Goal: Task Accomplishment & Management: Complete application form

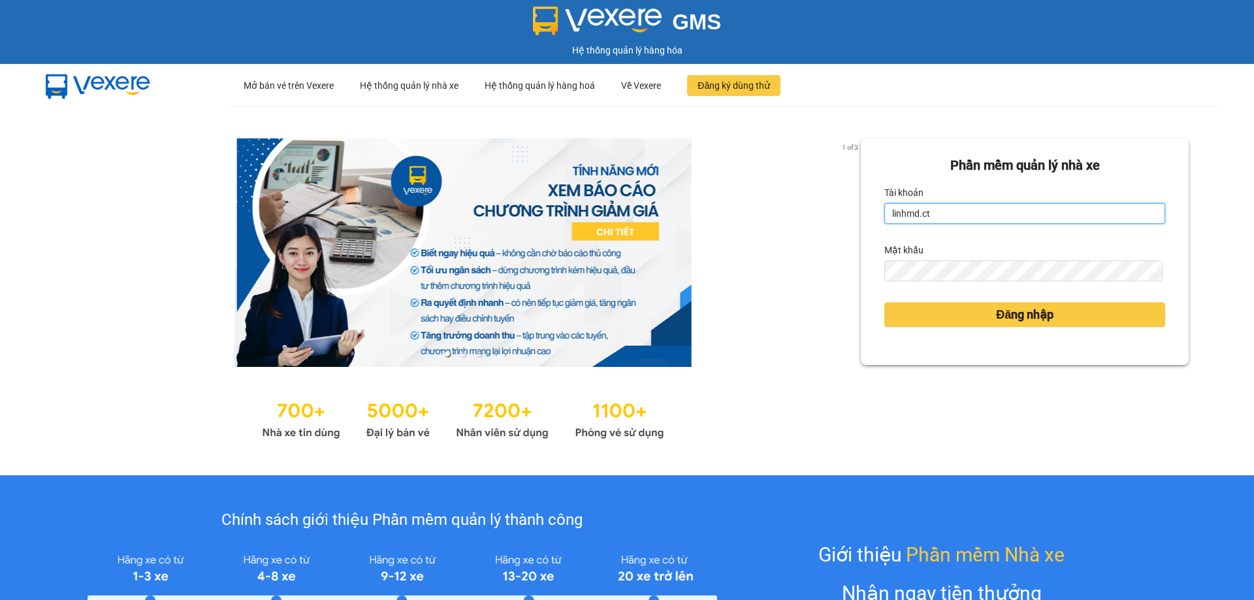
click at [924, 214] on input "linhmd.ct" at bounding box center [1024, 213] width 281 height 21
type input "nhatmd.ct"
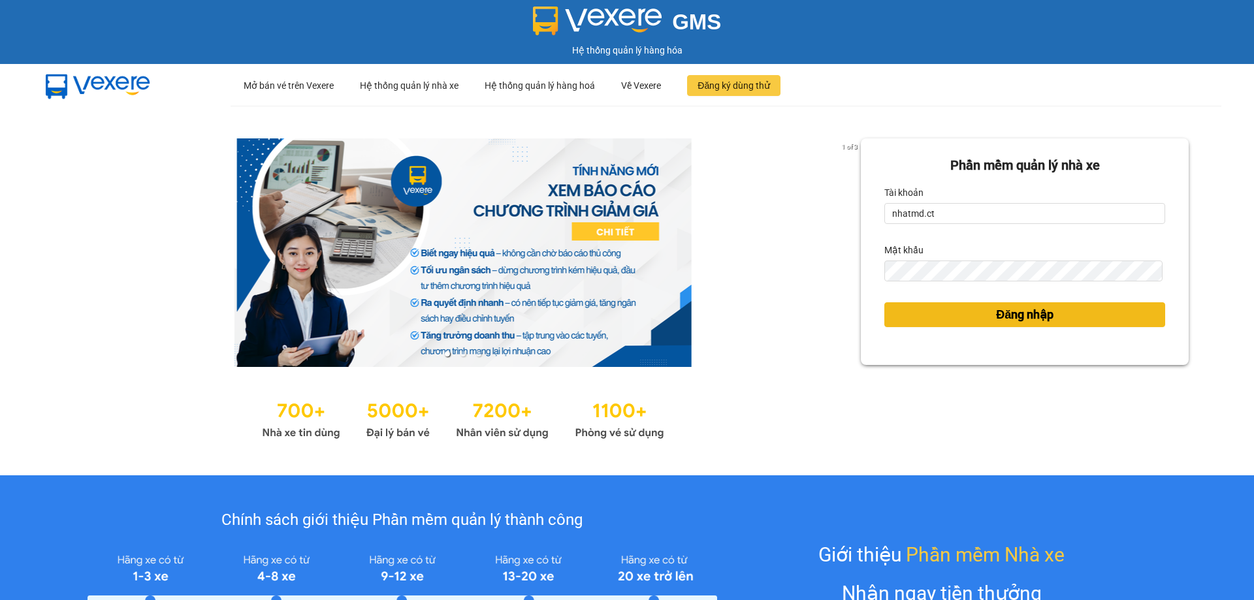
click at [956, 313] on button "Đăng nhập" at bounding box center [1024, 314] width 281 height 25
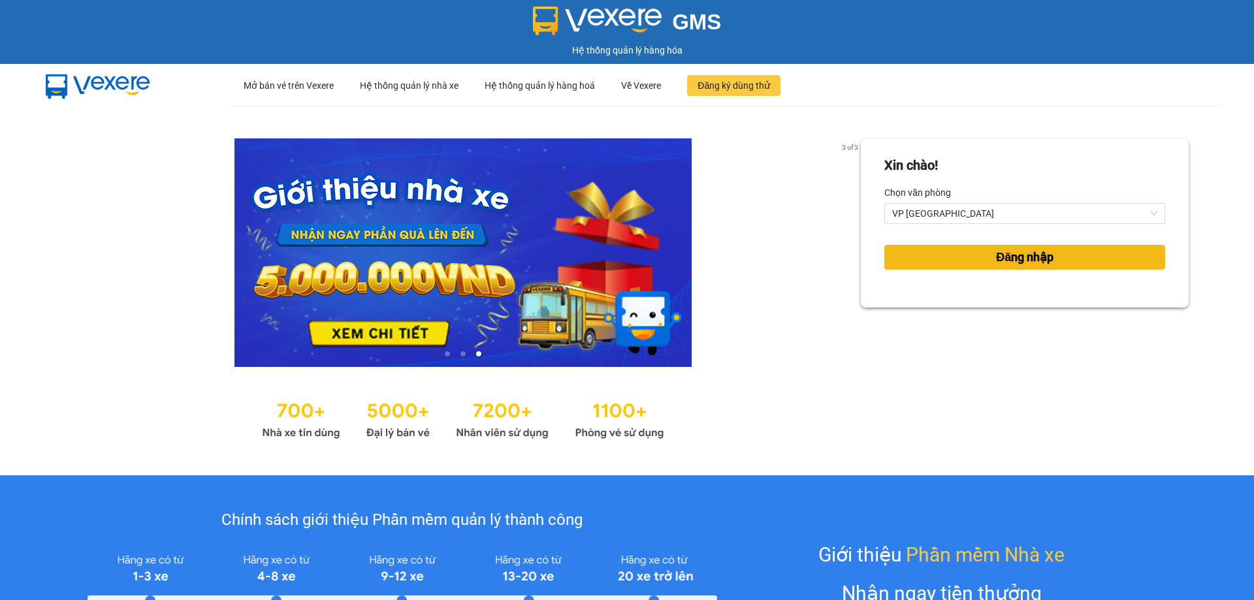
drag, startPoint x: 1071, startPoint y: 256, endPoint x: 1128, endPoint y: 323, distance: 87.6
click at [1071, 257] on button "Đăng nhập" at bounding box center [1024, 257] width 281 height 25
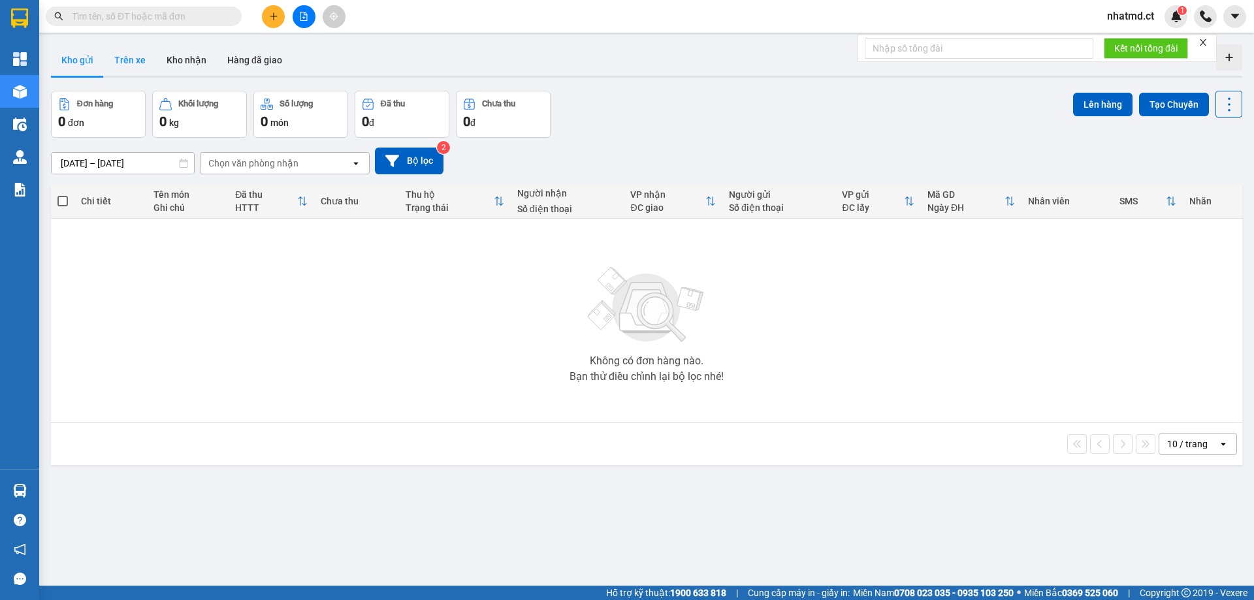
click at [123, 58] on button "Trên xe" at bounding box center [130, 59] width 52 height 31
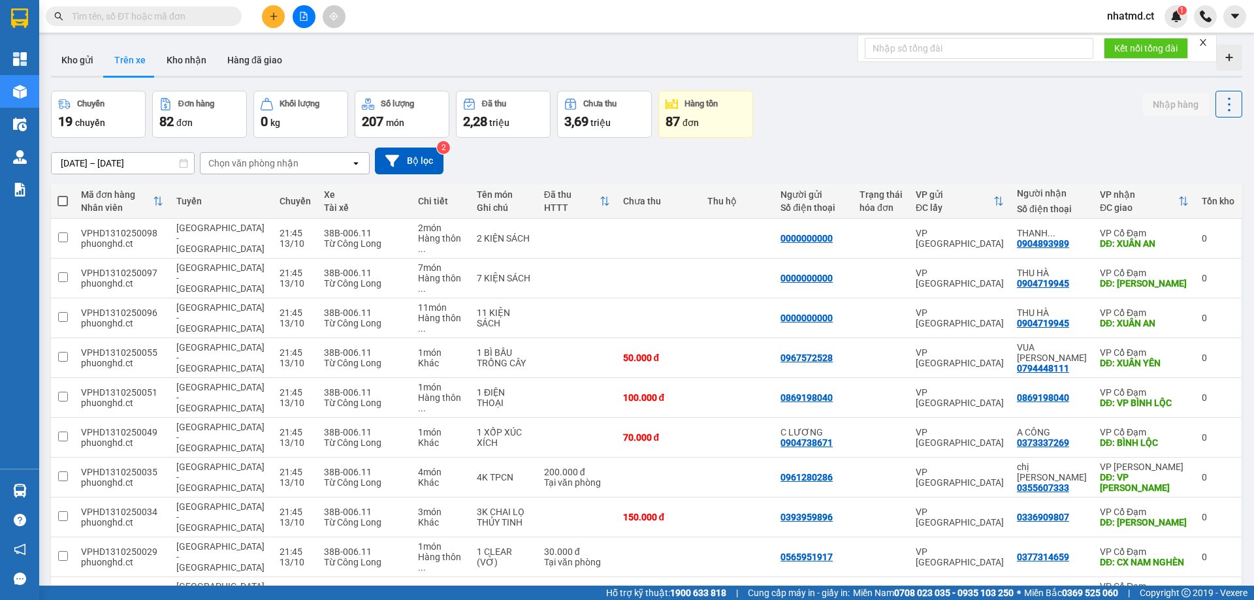
click at [320, 161] on div "Chọn văn phòng nhận" at bounding box center [275, 163] width 150 height 21
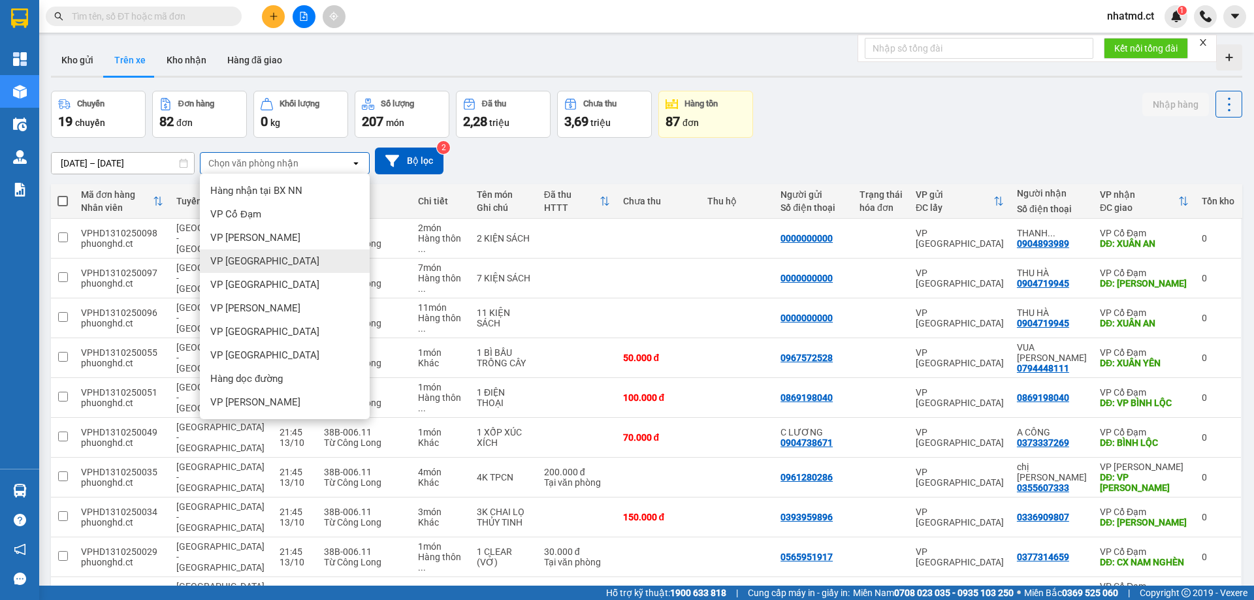
click at [251, 268] on div "VP [GEOGRAPHIC_DATA]" at bounding box center [285, 261] width 170 height 24
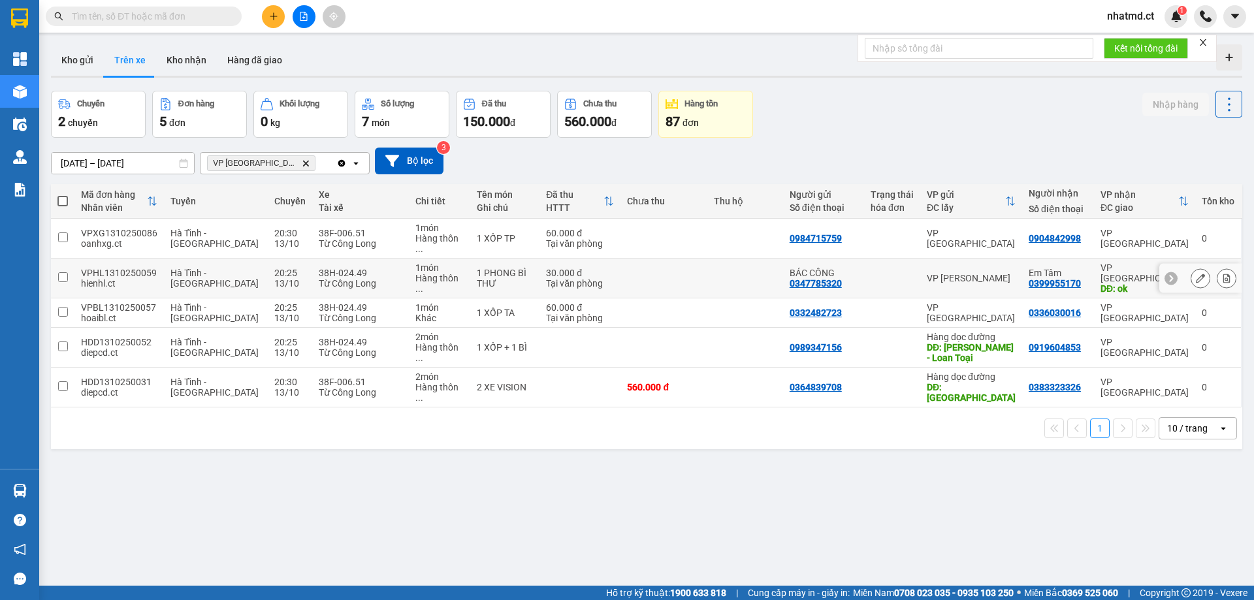
click at [355, 268] on div "38H-024.49" at bounding box center [361, 273] width 84 height 10
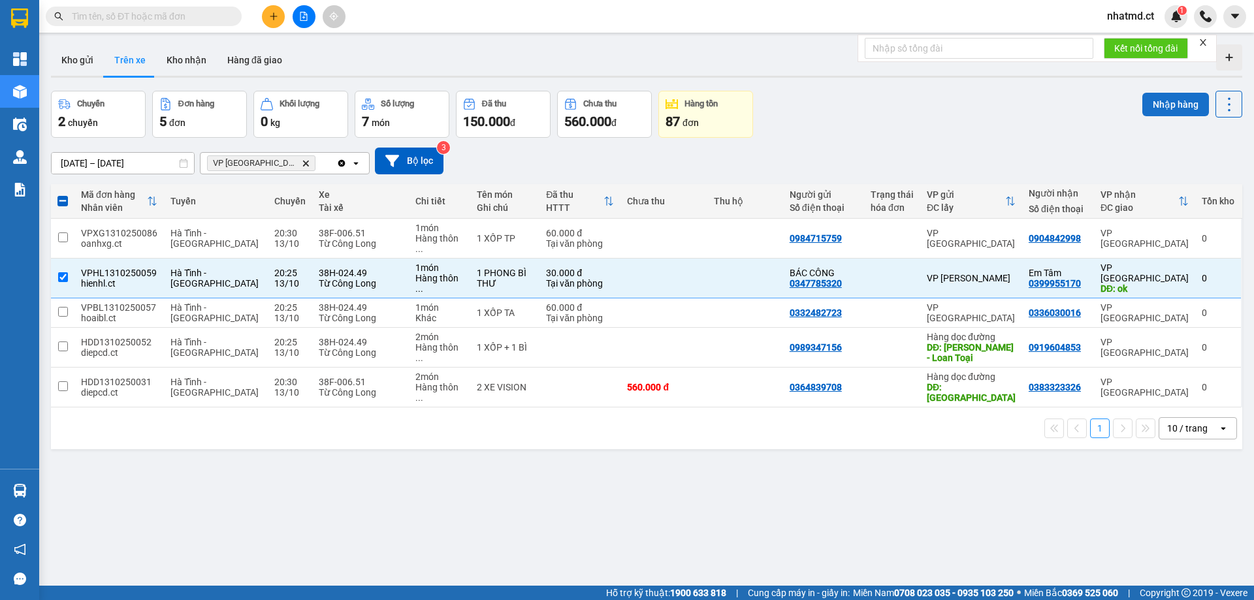
click at [1160, 104] on button "Nhập hàng" at bounding box center [1175, 105] width 67 height 24
checkbox input "false"
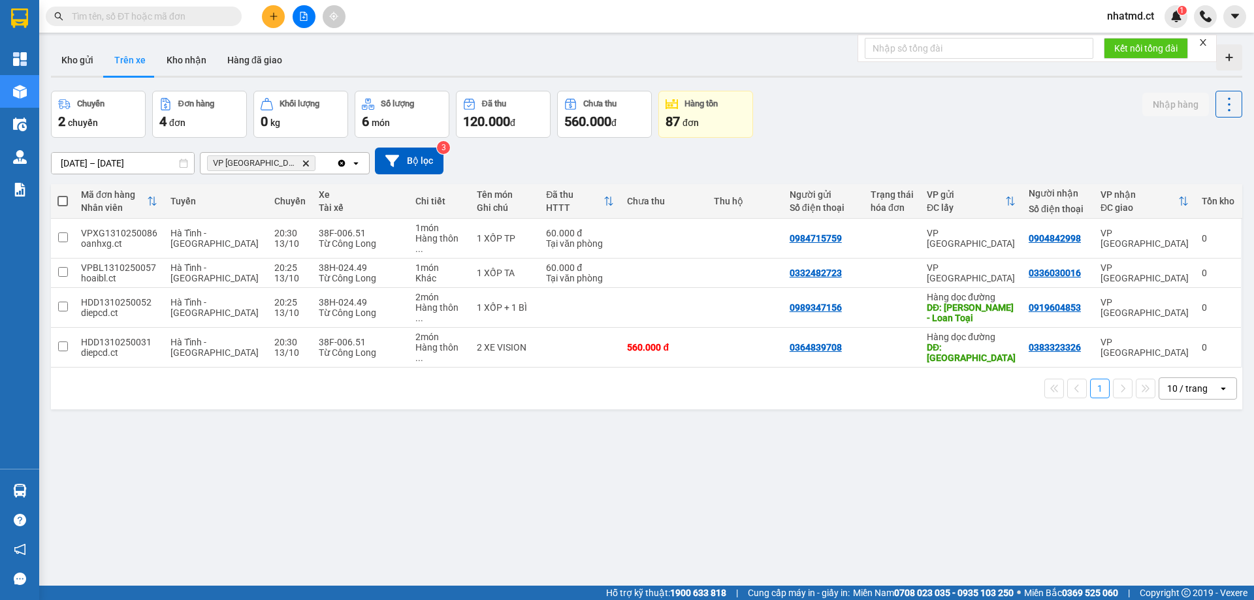
click at [217, 20] on input "text" at bounding box center [149, 16] width 154 height 14
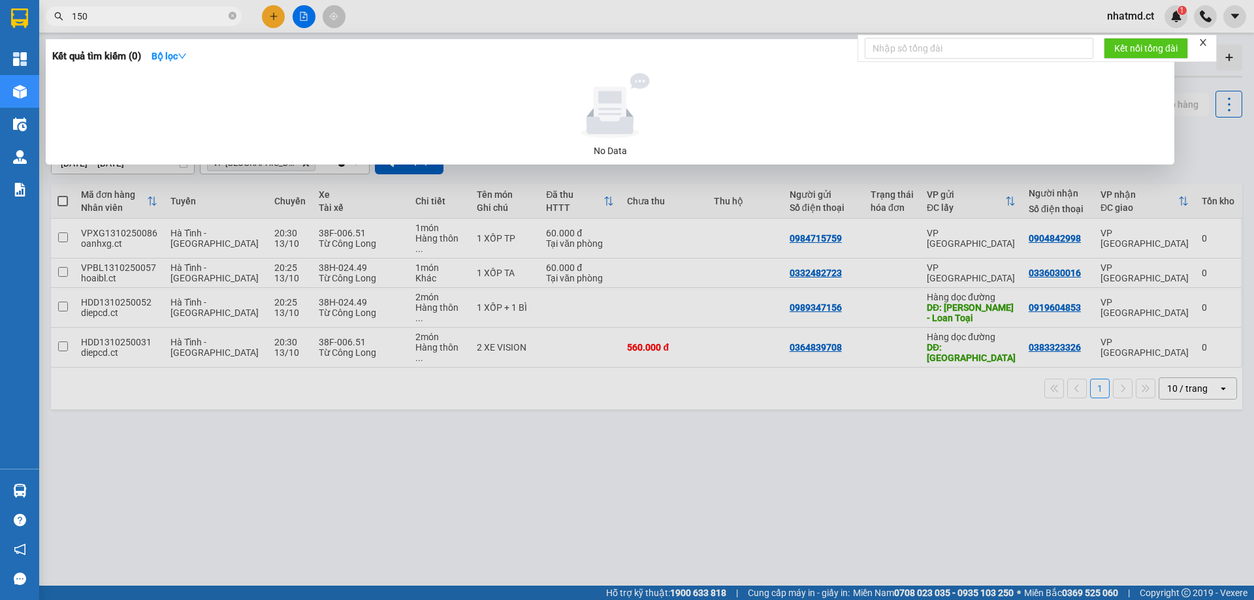
type input "1502"
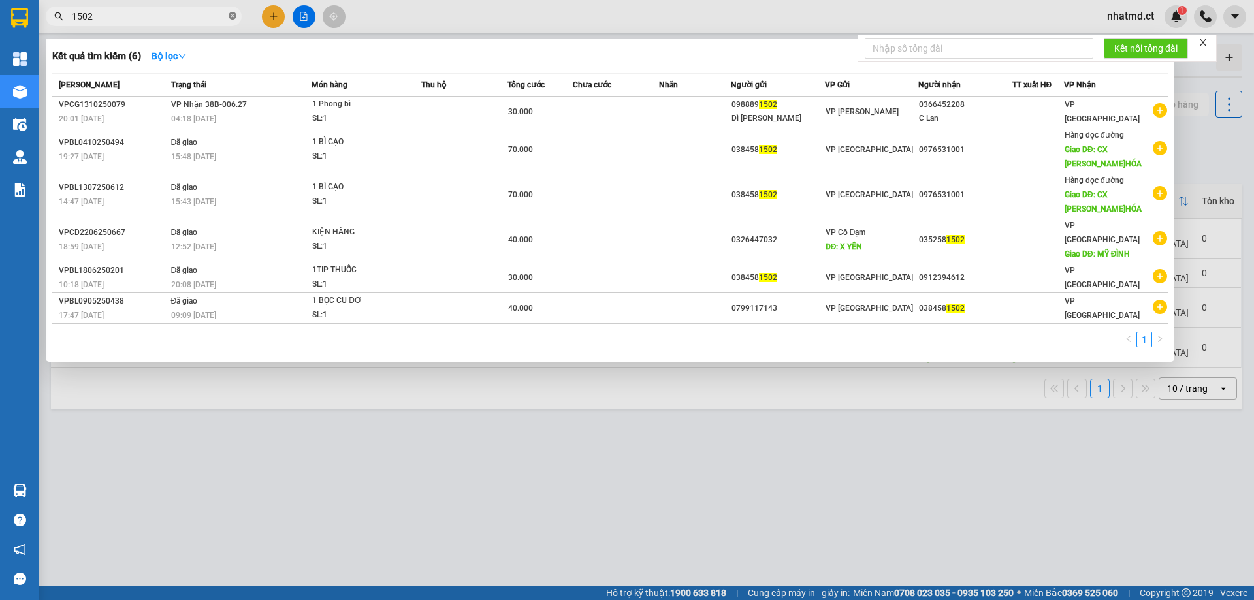
click at [236, 17] on icon "close-circle" at bounding box center [233, 16] width 8 height 8
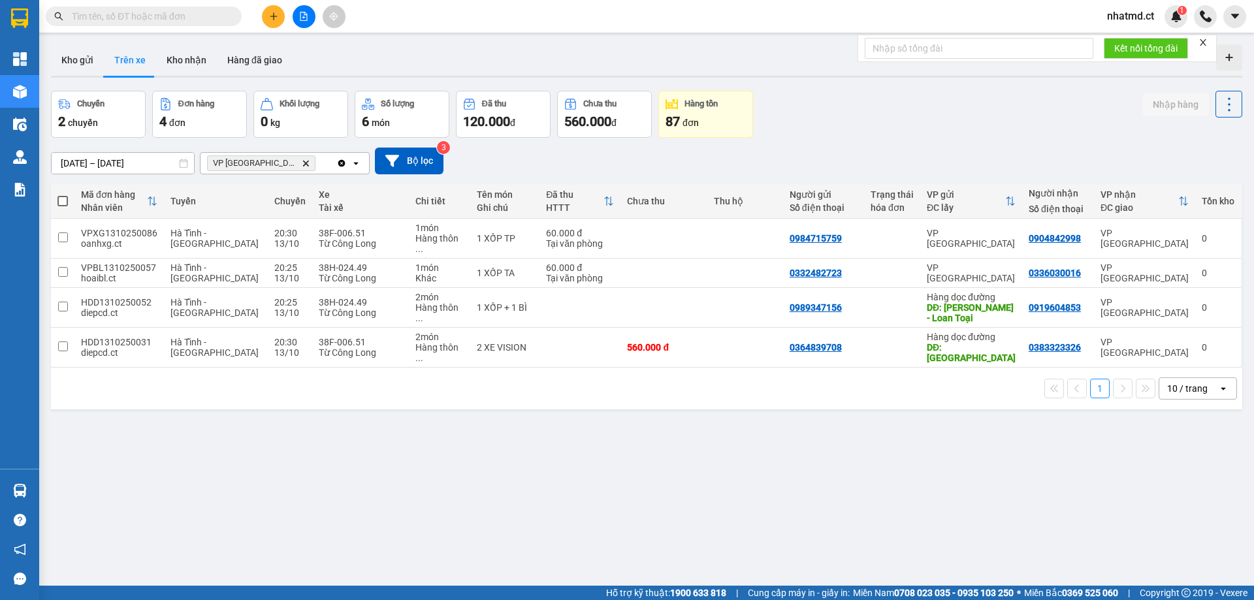
click at [274, 16] on icon "plus" at bounding box center [273, 16] width 7 height 1
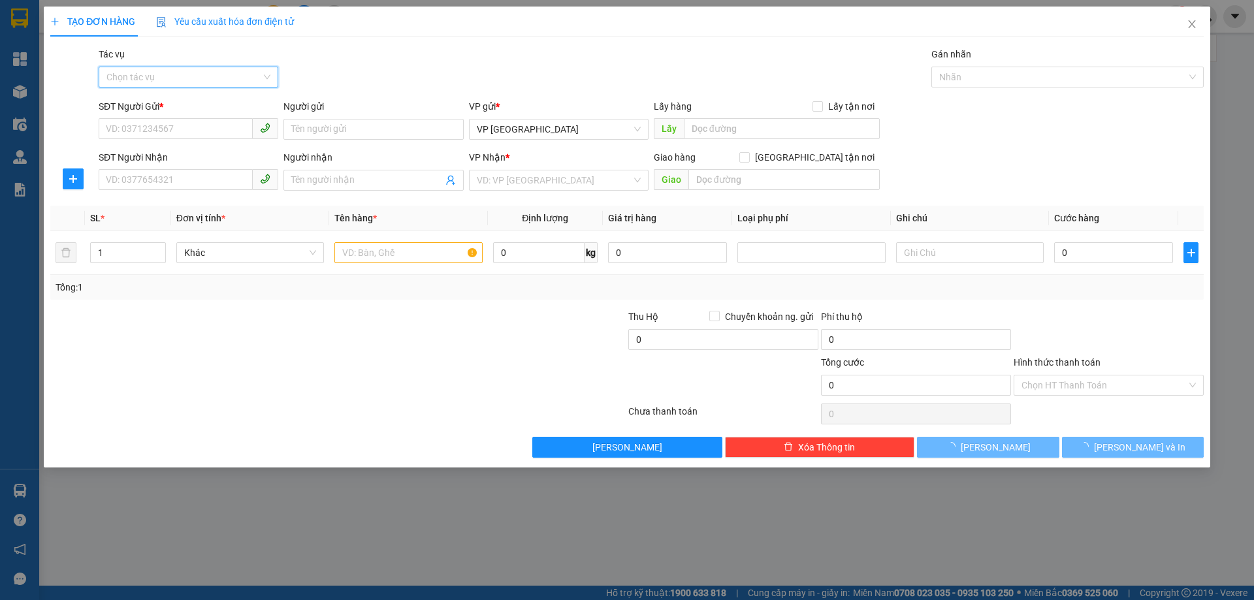
click at [220, 86] on input "Tác vụ" at bounding box center [183, 77] width 155 height 20
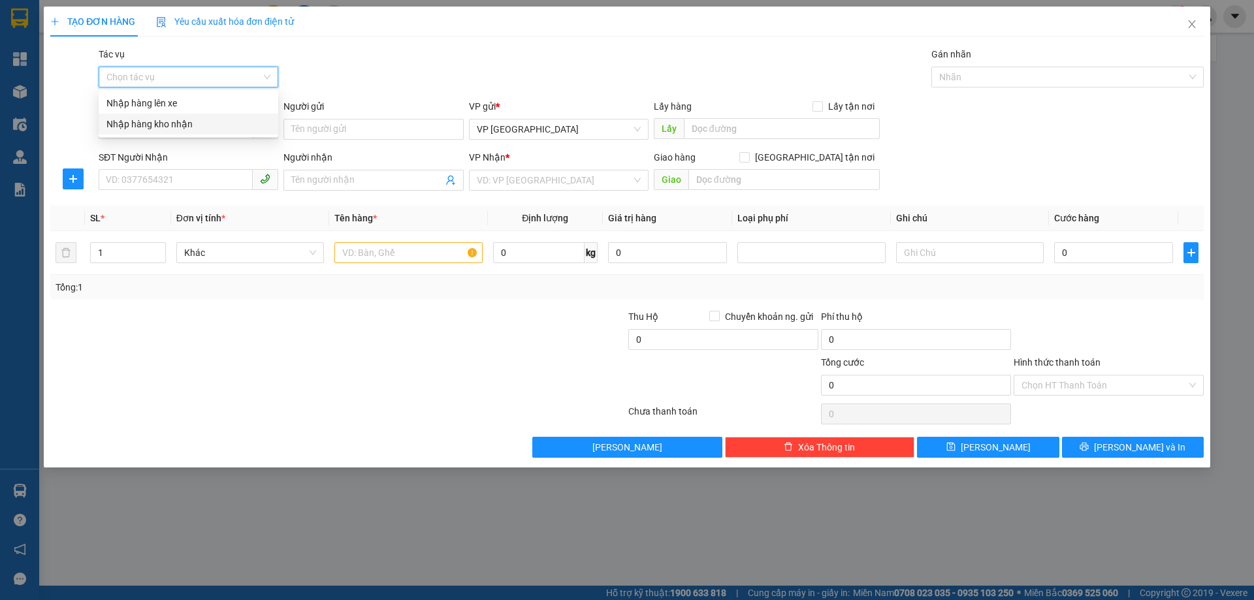
click at [219, 124] on div "Nhập hàng kho nhận" at bounding box center [188, 124] width 164 height 14
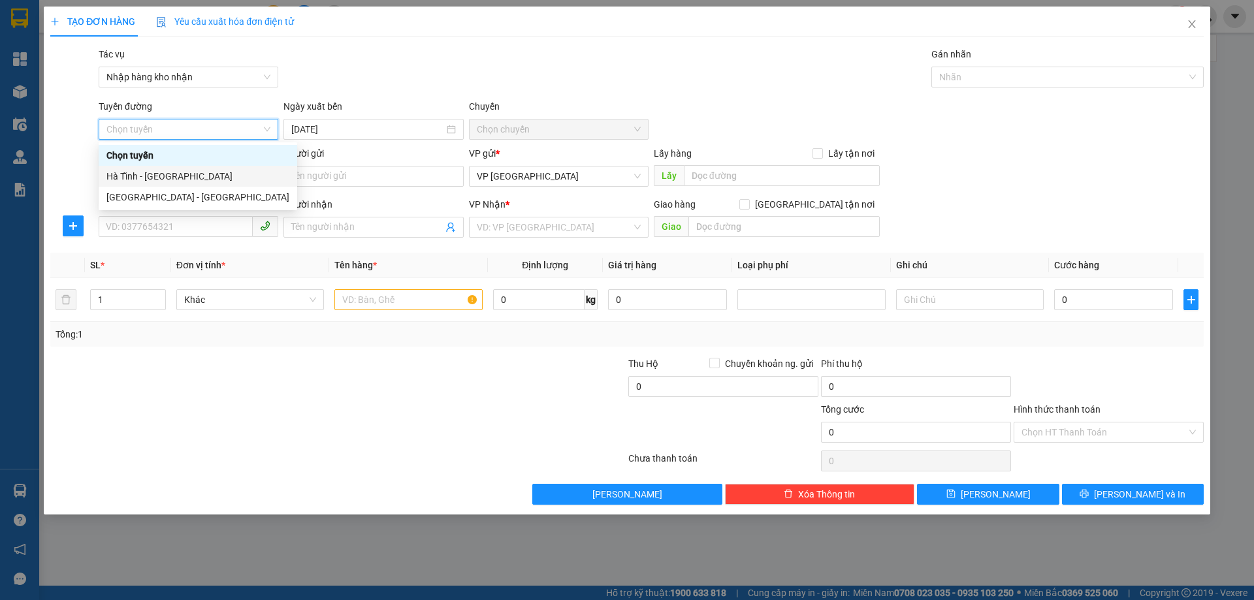
click at [208, 175] on div "Hà Tĩnh - Hà Nội" at bounding box center [197, 176] width 183 height 14
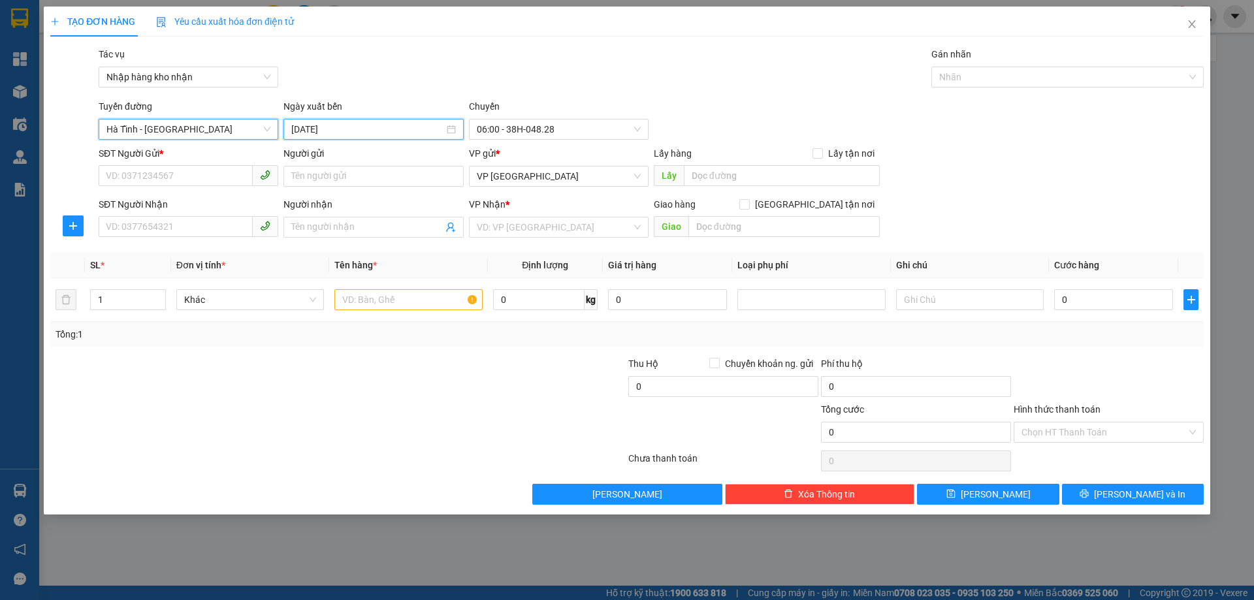
click at [325, 129] on input "14/10/2025" at bounding box center [367, 129] width 152 height 14
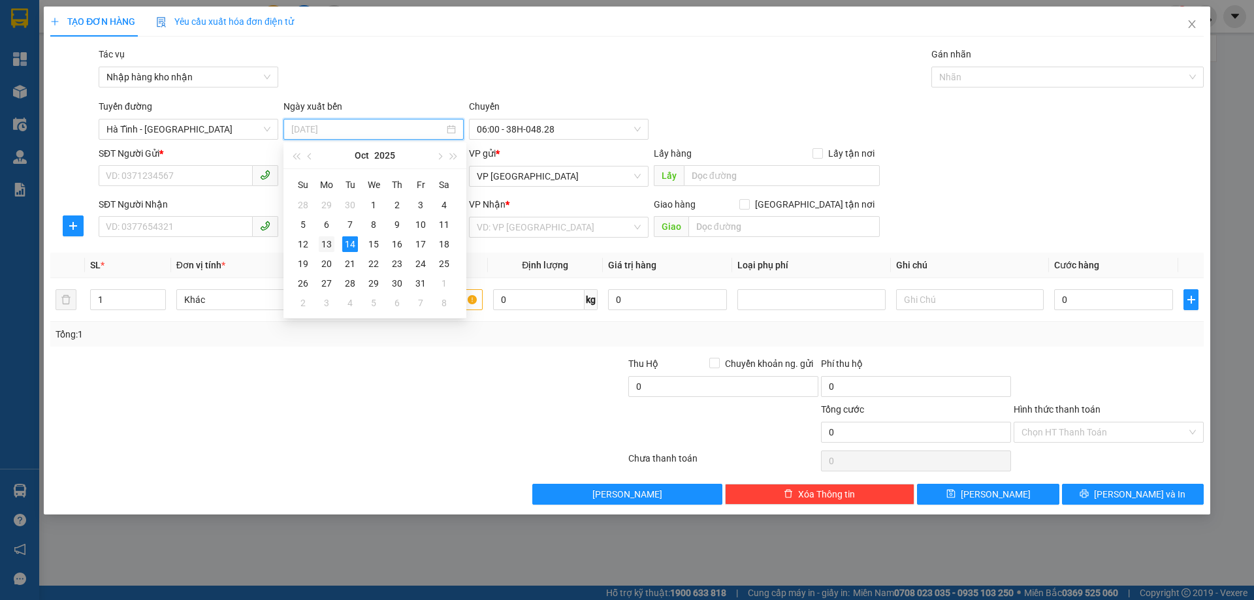
click at [336, 241] on td "13" at bounding box center [327, 244] width 24 height 20
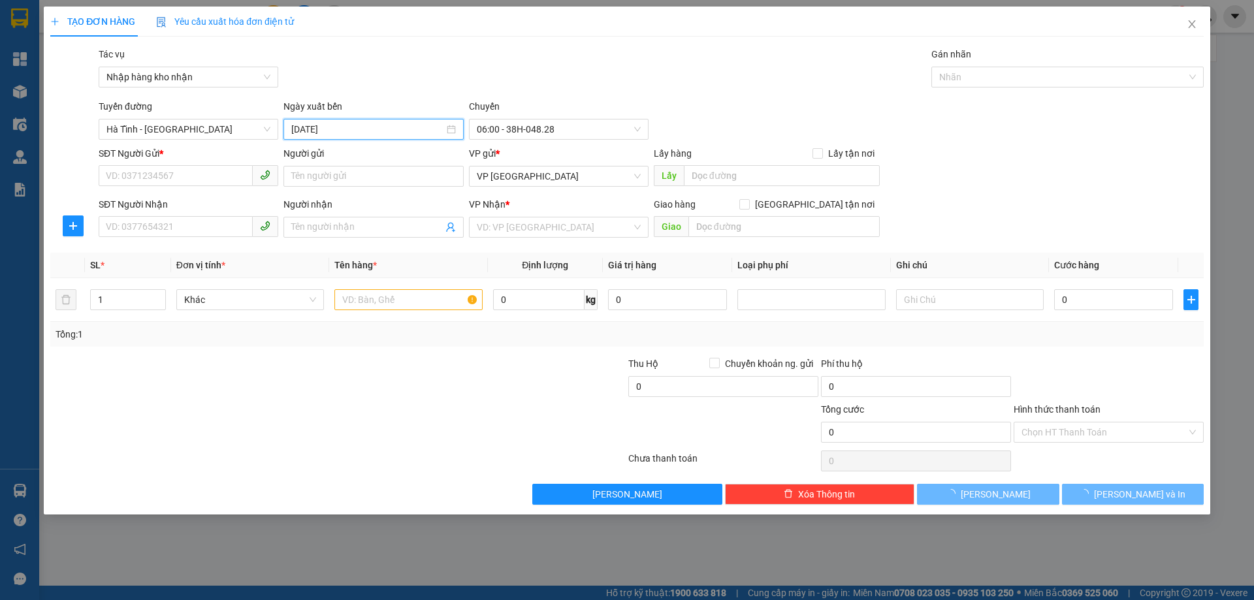
type input "13/10/2025"
click at [563, 121] on span "06:00 - 38H-048.28" at bounding box center [559, 129] width 164 height 20
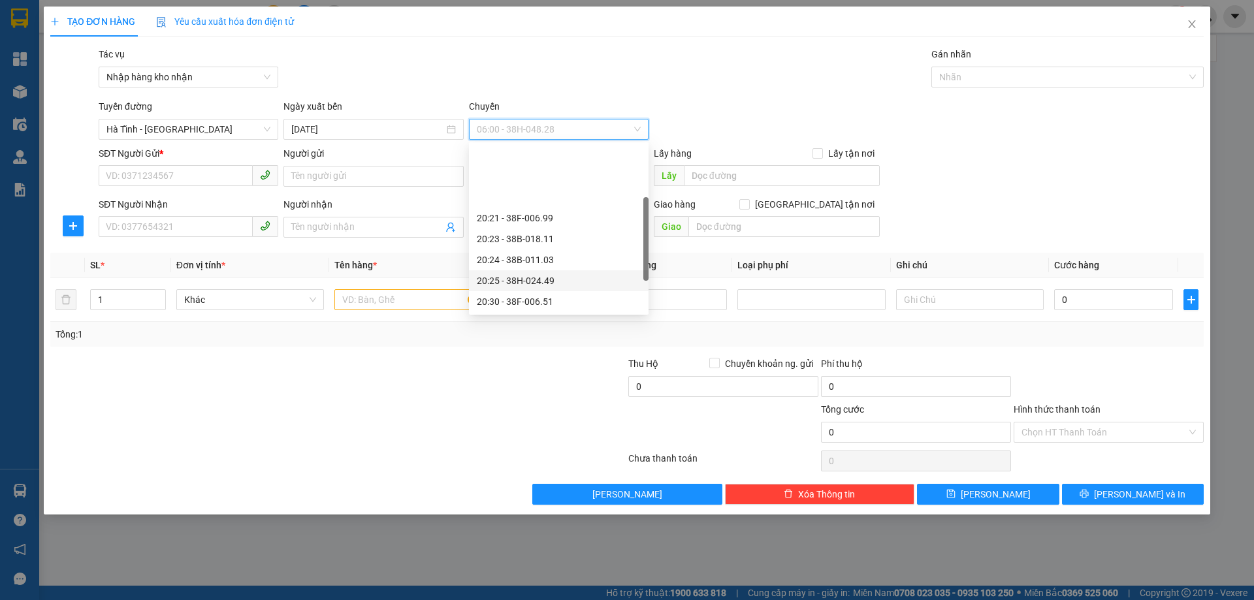
scroll to position [104, 0]
click at [541, 178] on div "20:25 - 38H-024.49" at bounding box center [559, 176] width 164 height 14
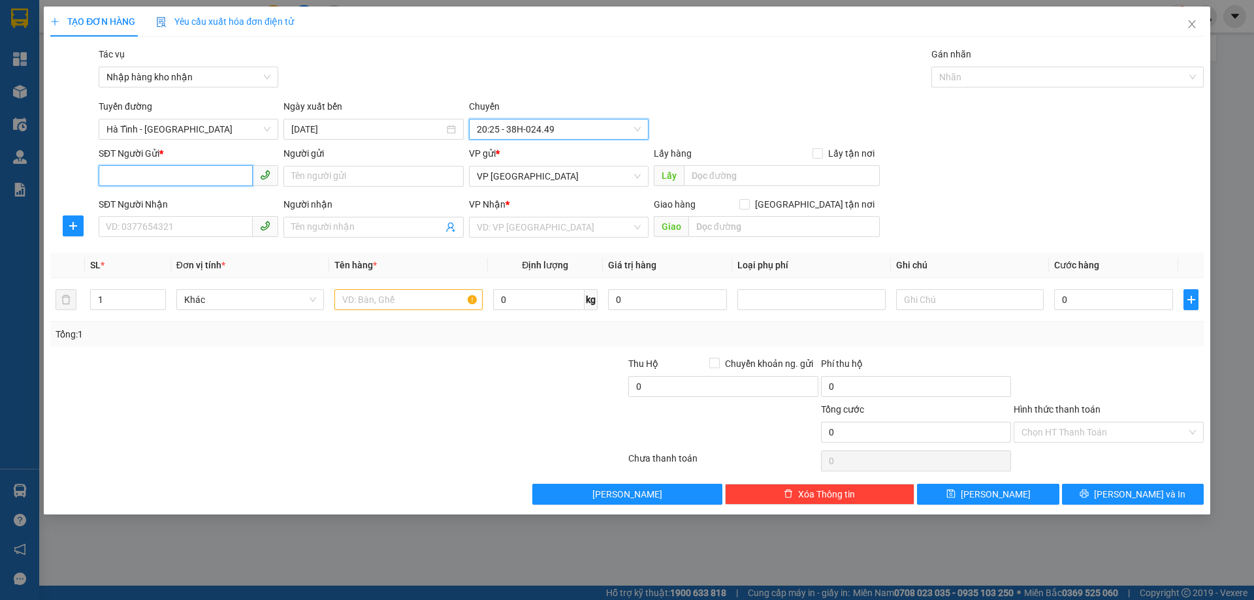
click at [198, 174] on input "SĐT Người Gửi *" at bounding box center [176, 175] width 154 height 21
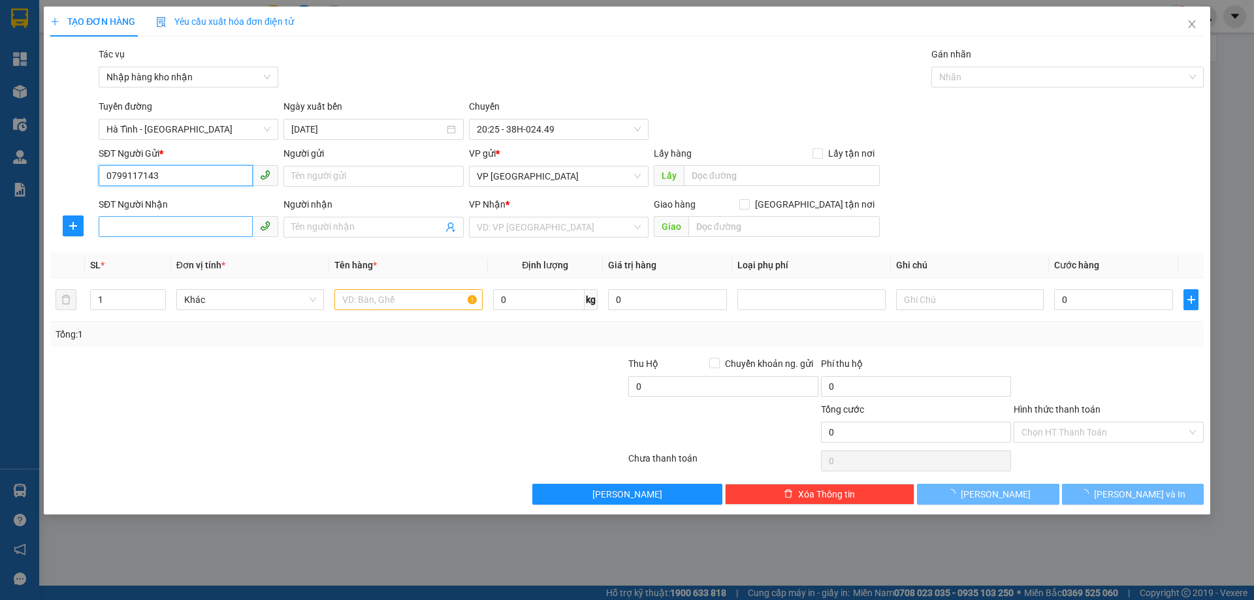
type input "0799117143"
click at [203, 234] on input "SĐT Người Nhận" at bounding box center [176, 226] width 154 height 21
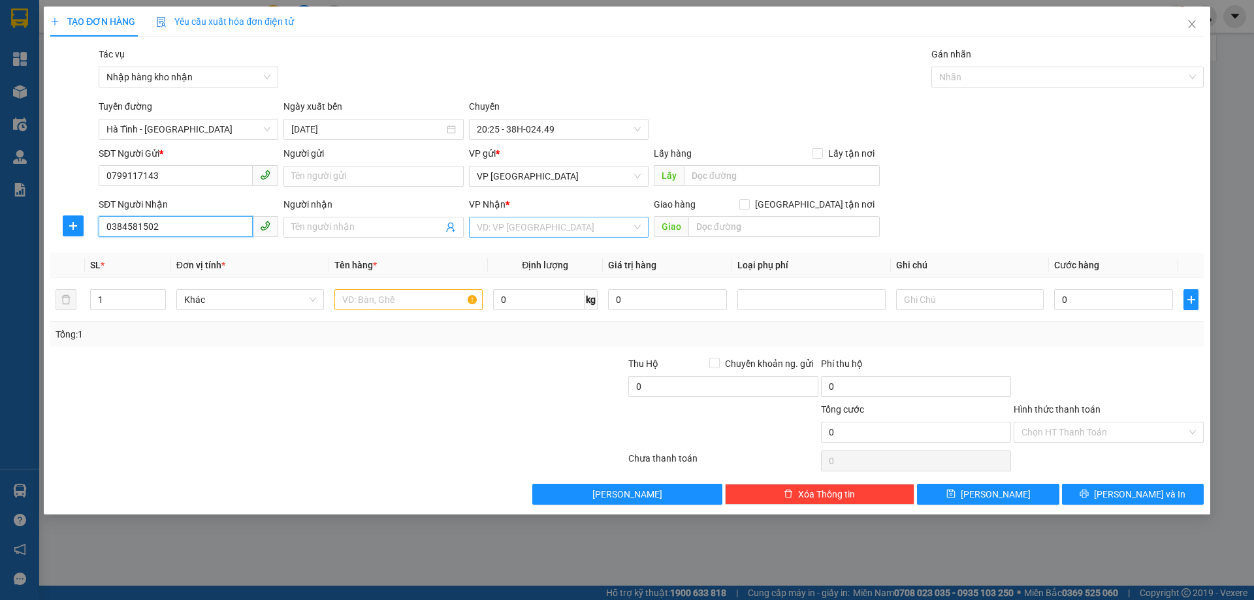
type input "0384581502"
click at [545, 233] on input "search" at bounding box center [554, 227] width 155 height 20
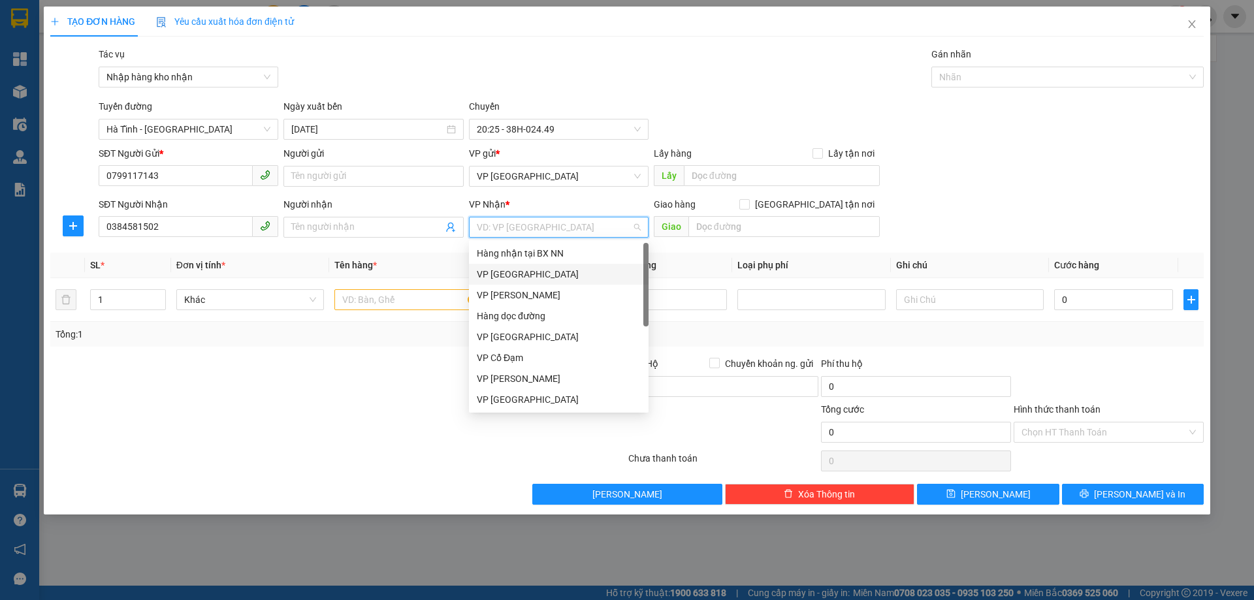
click at [519, 271] on div "VP [GEOGRAPHIC_DATA]" at bounding box center [559, 274] width 164 height 14
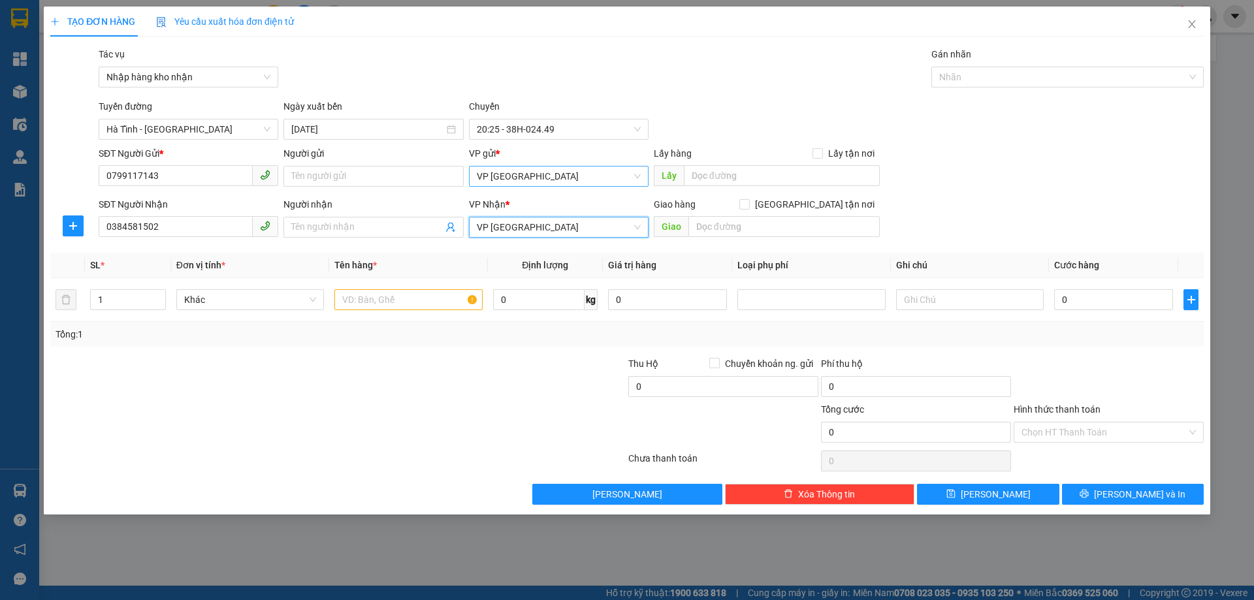
click at [519, 182] on span "VP [GEOGRAPHIC_DATA]" at bounding box center [559, 176] width 164 height 20
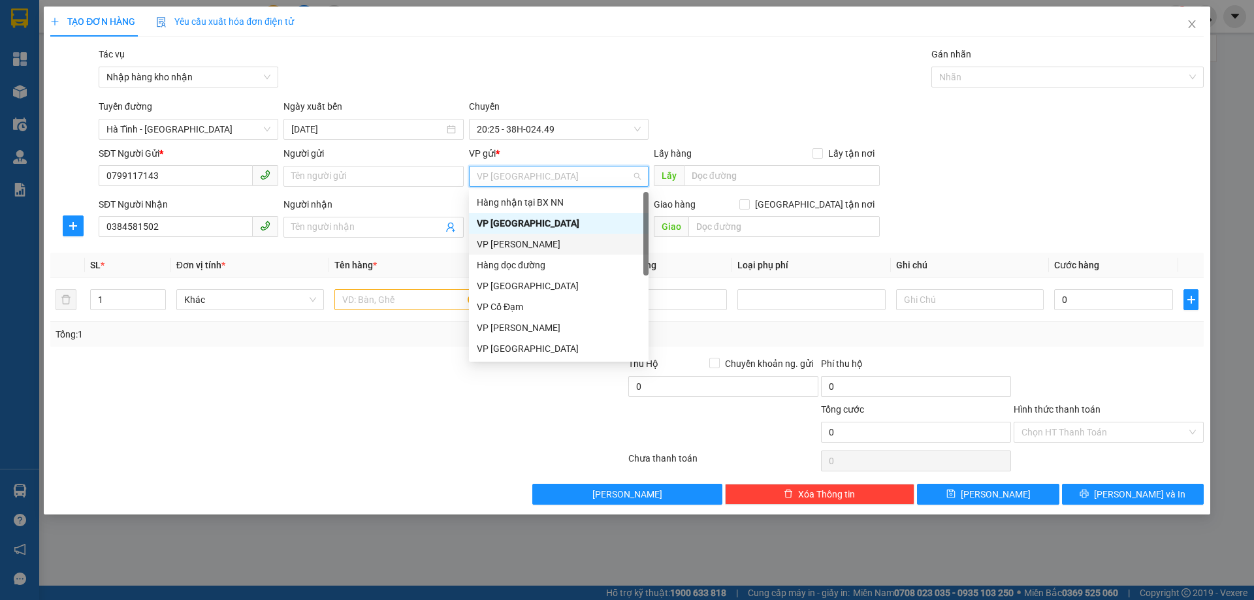
click at [524, 264] on div "Hàng dọc đường" at bounding box center [559, 265] width 164 height 14
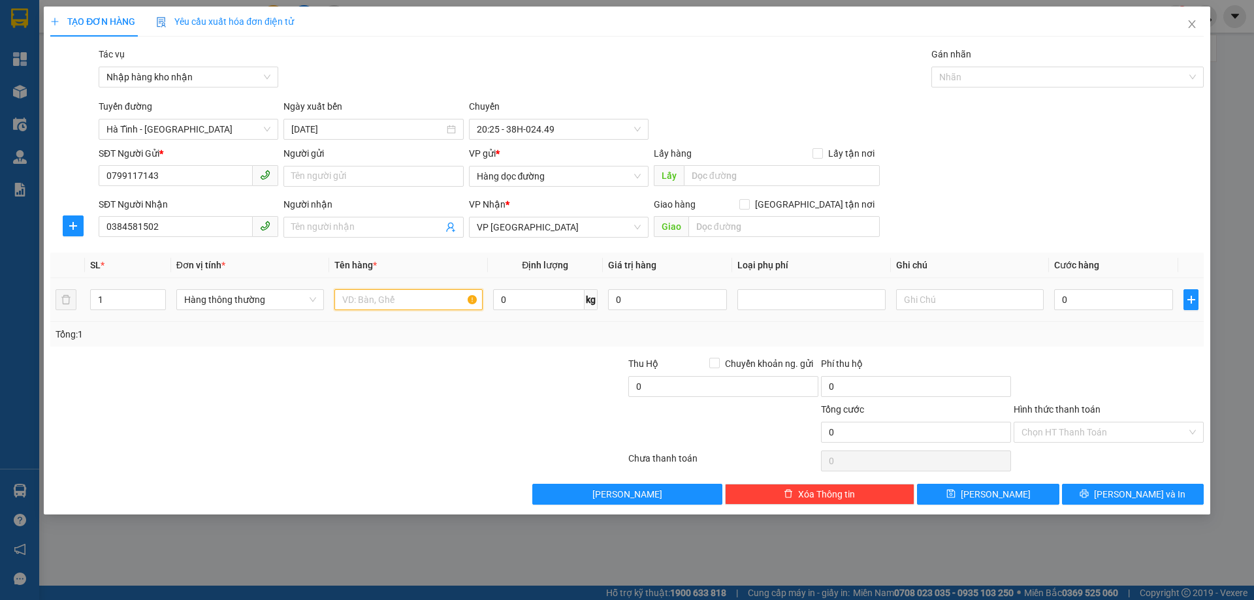
click at [353, 294] on input "text" at bounding box center [408, 299] width 148 height 21
type input "1 boc do"
click at [1107, 296] on input "0" at bounding box center [1113, 299] width 119 height 21
type input "32"
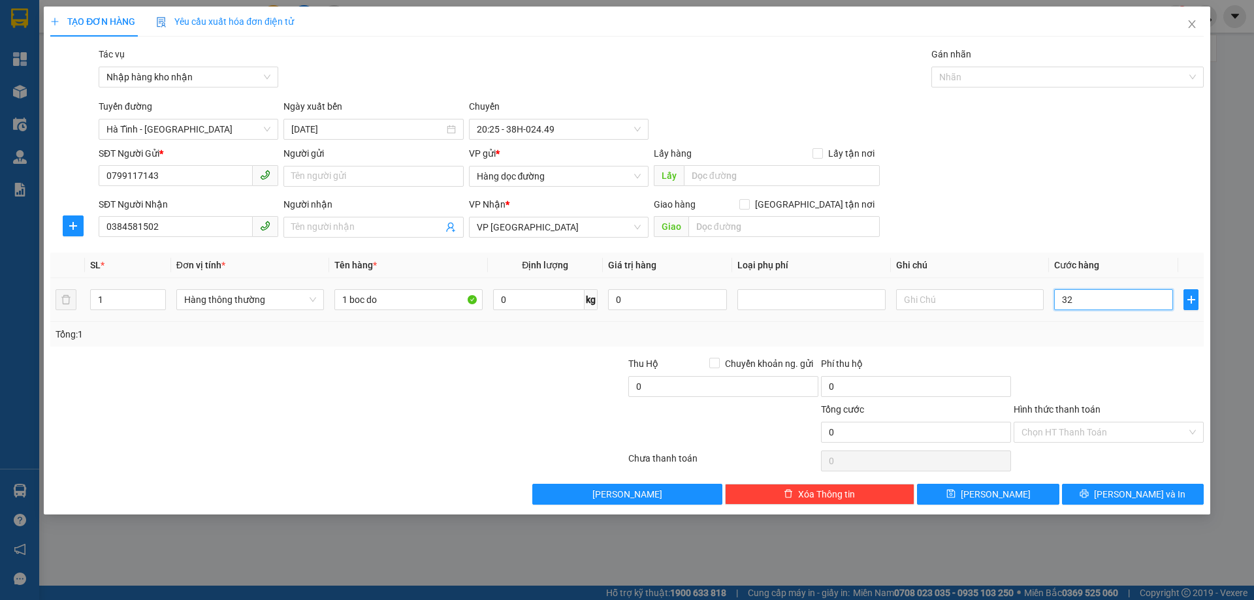
type input "32"
type input "320"
type input "32"
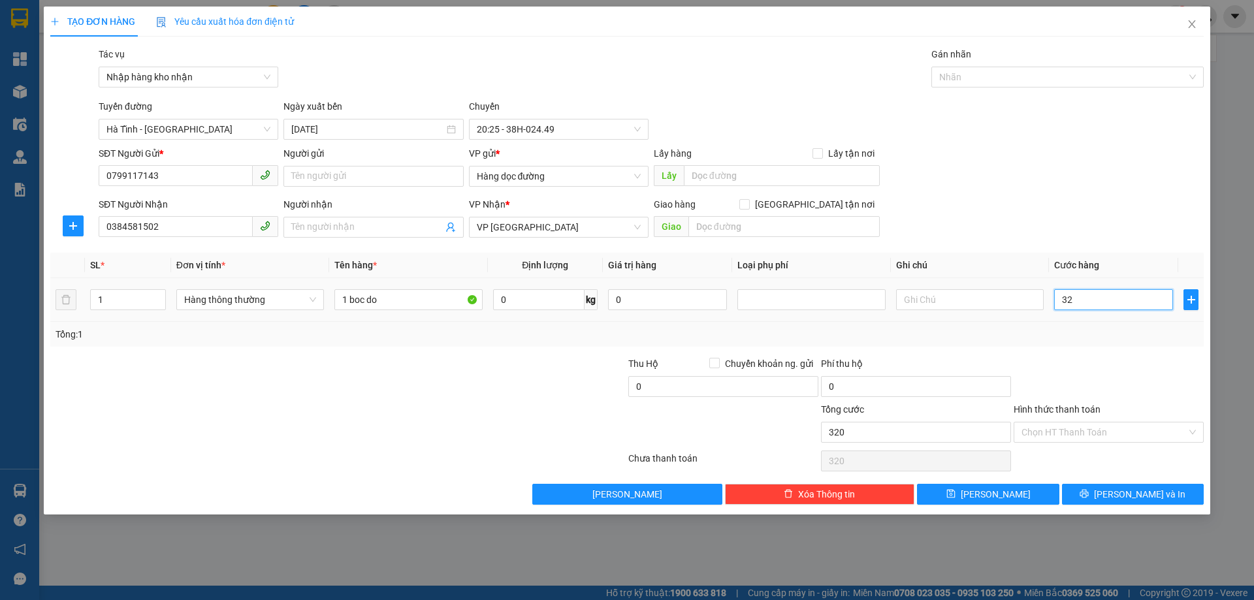
type input "32"
type input "3"
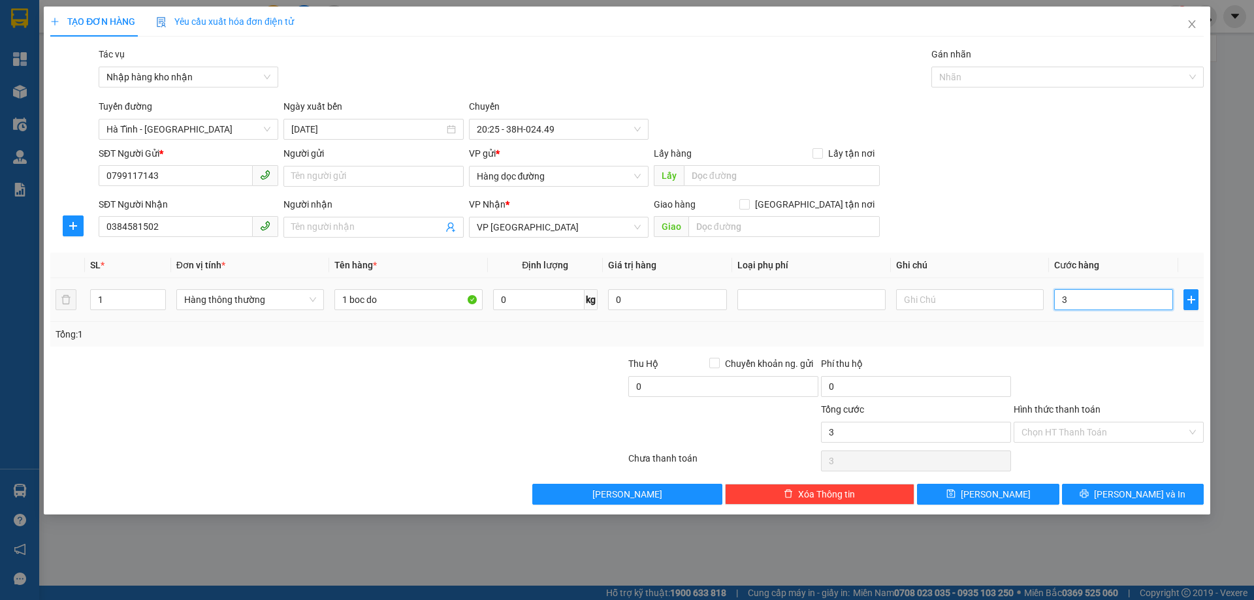
type input "30"
click at [1107, 296] on input "30" at bounding box center [1113, 299] width 119 height 21
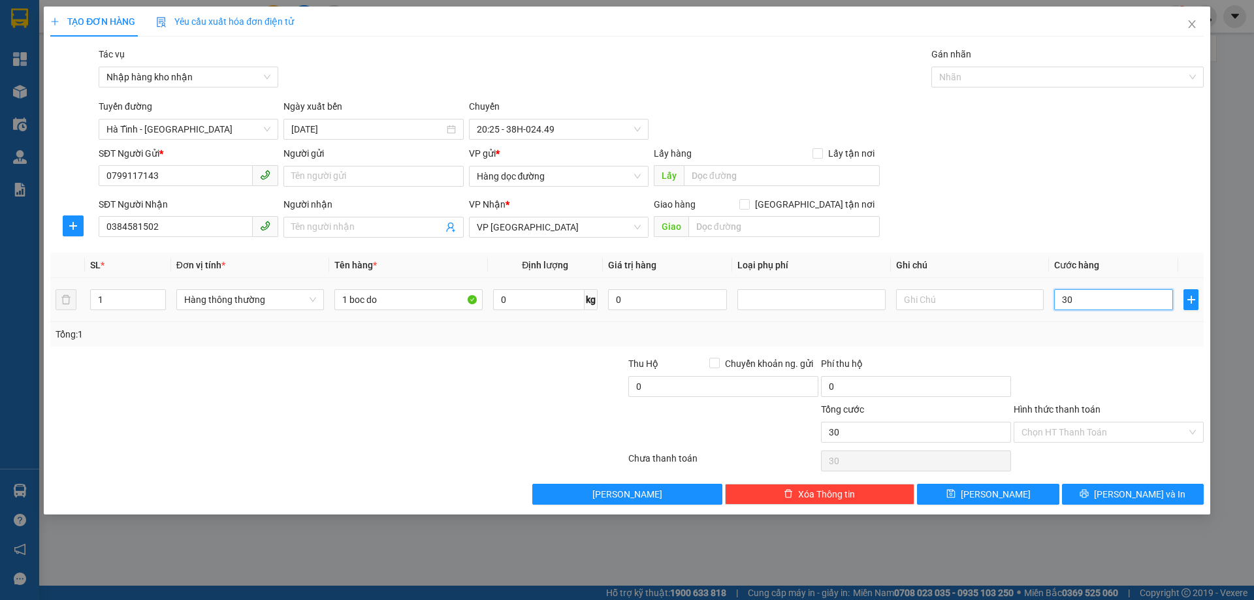
type input "0"
type input "03"
type input "3"
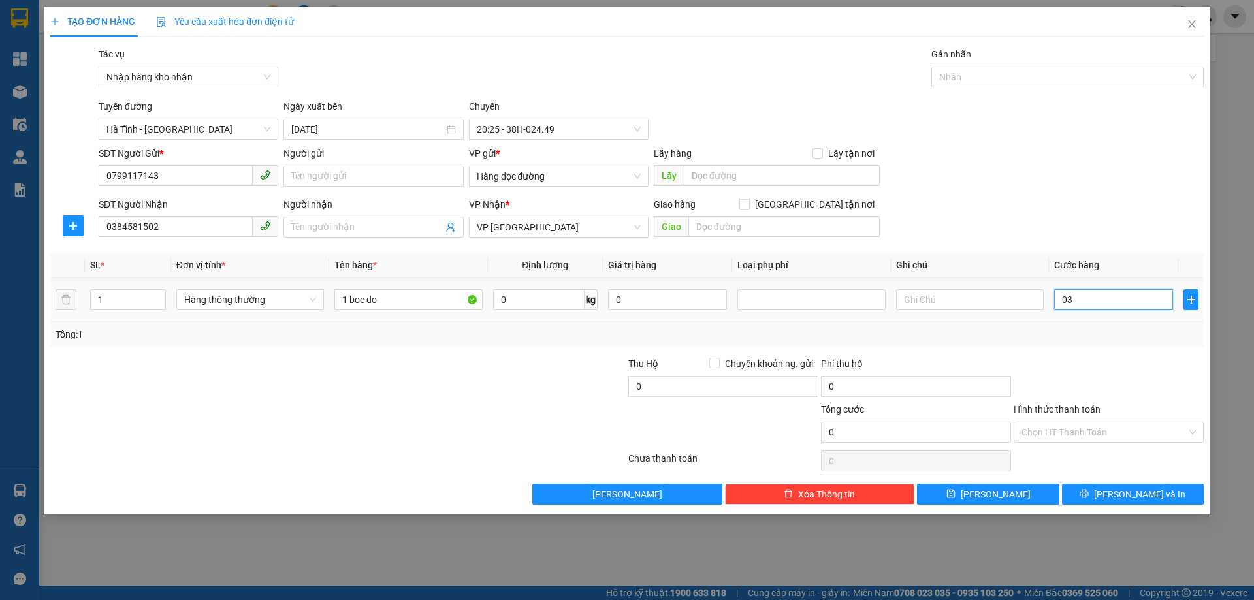
type input "3"
type input "030"
type input "30"
click at [1130, 356] on div at bounding box center [1108, 379] width 193 height 46
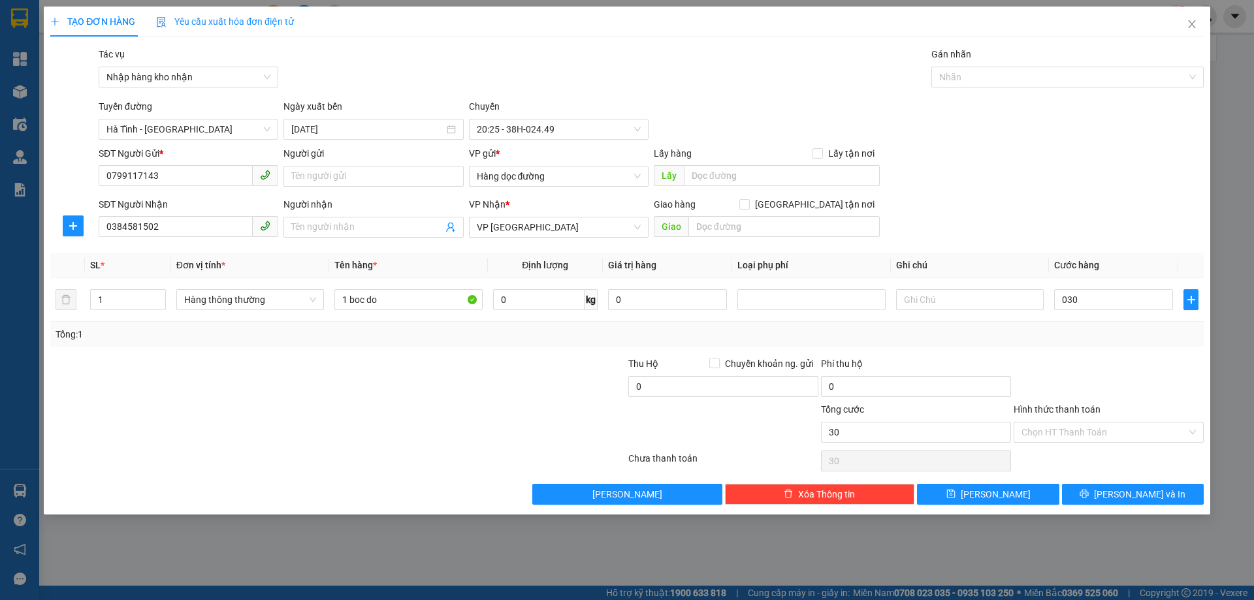
type input "30.000"
click at [1031, 488] on button "Lưu" at bounding box center [988, 494] width 142 height 21
type input "0"
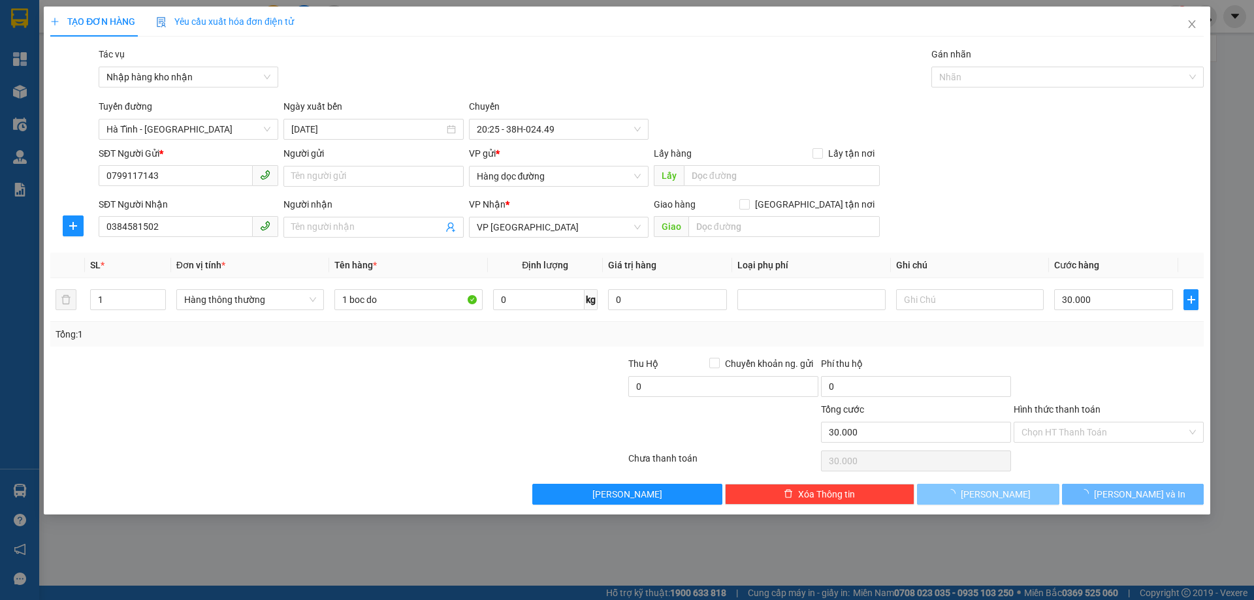
type input "0"
